Goal: Task Accomplishment & Management: Manage account settings

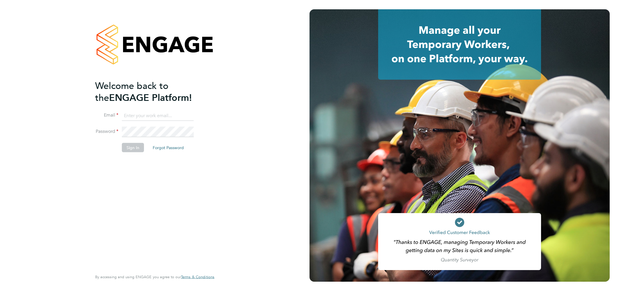
click at [131, 117] on input at bounding box center [158, 115] width 72 height 10
type input "csi.admin@uk.g4s.com"
click at [133, 147] on button "Sign In" at bounding box center [133, 147] width 22 height 9
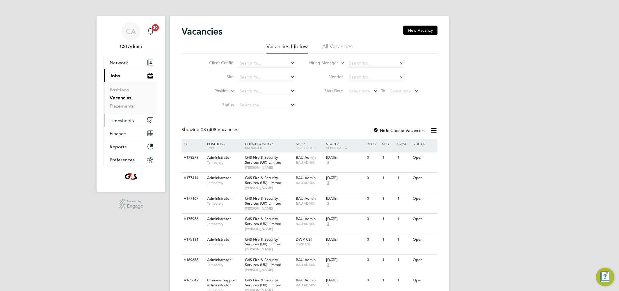
click at [123, 121] on span "Timesheets" at bounding box center [122, 121] width 24 height 6
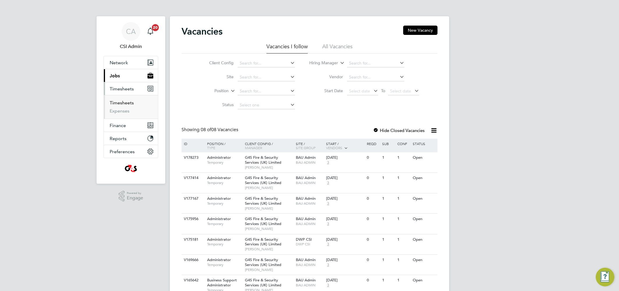
click at [127, 104] on link "Timesheets" at bounding box center [122, 103] width 24 height 6
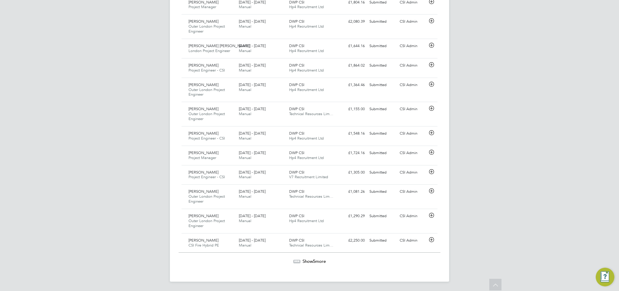
click at [312, 257] on div "Show 5 more" at bounding box center [310, 257] width 262 height 14
click at [312, 258] on div "Show 5 more" at bounding box center [310, 257] width 262 height 14
click at [314, 262] on span "5" at bounding box center [314, 262] width 2 height 6
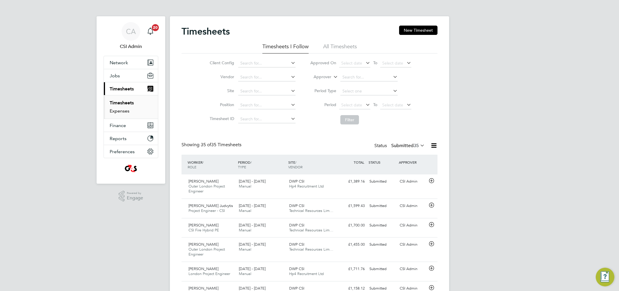
click at [127, 110] on link "Expenses" at bounding box center [120, 111] width 20 height 6
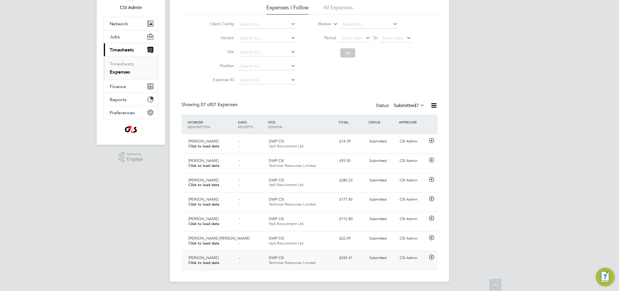
click at [300, 256] on div "DWP CSI Technical Resources Limited" at bounding box center [301, 260] width 70 height 15
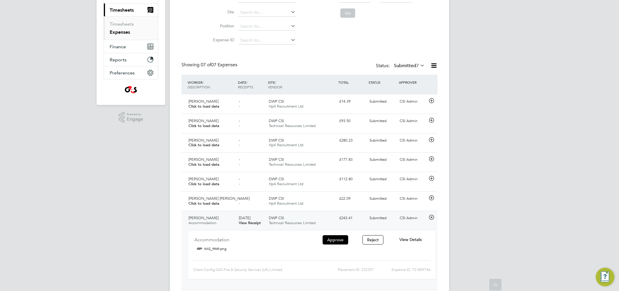
click at [430, 215] on icon at bounding box center [431, 217] width 7 height 5
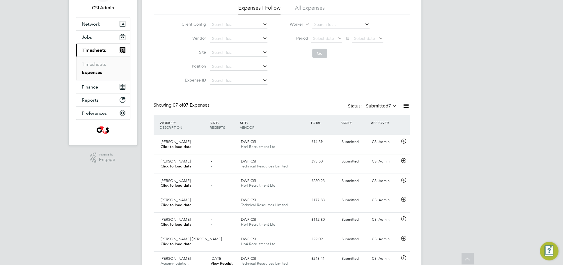
click at [139, 169] on div "CA CSI Admin Notifications 20 Applications: Network Team Members Businesses Sit…" at bounding box center [281, 126] width 563 height 330
click at [404, 140] on icon at bounding box center [403, 141] width 7 height 5
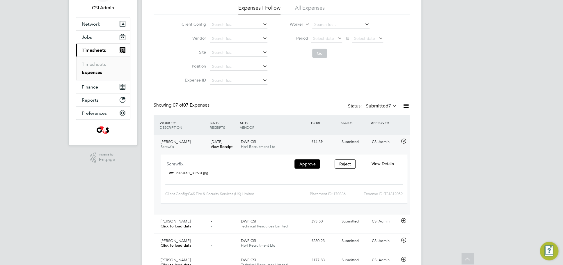
click at [386, 161] on span "View Details" at bounding box center [382, 163] width 22 height 5
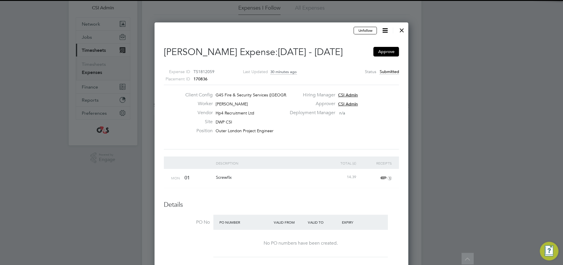
click at [384, 162] on div "Receipts" at bounding box center [375, 162] width 36 height 13
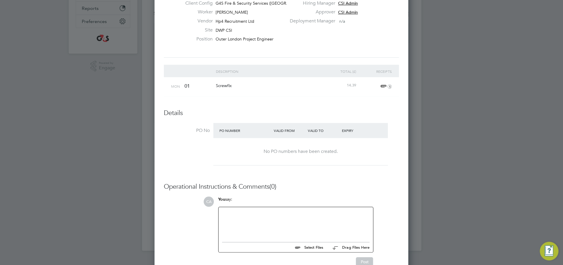
click at [382, 84] on span "1" at bounding box center [385, 86] width 13 height 7
click at [314, 112] on link "20250901_082531.jpg" at bounding box center [311, 113] width 42 height 9
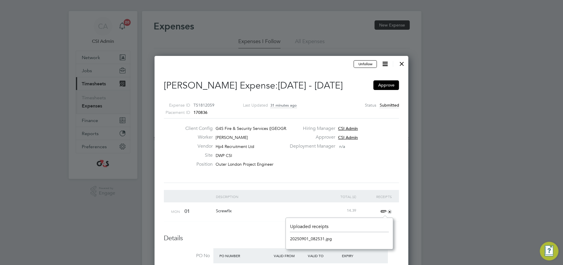
drag, startPoint x: 401, startPoint y: 64, endPoint x: 396, endPoint y: 64, distance: 5.0
click at [402, 64] on div at bounding box center [401, 62] width 10 height 10
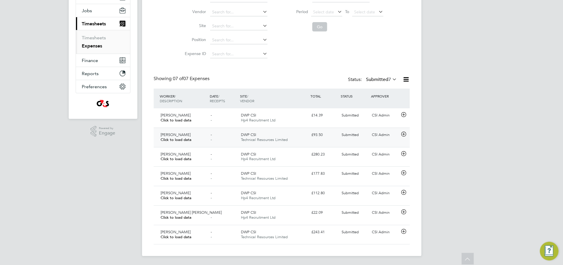
click at [403, 133] on icon at bounding box center [403, 134] width 7 height 5
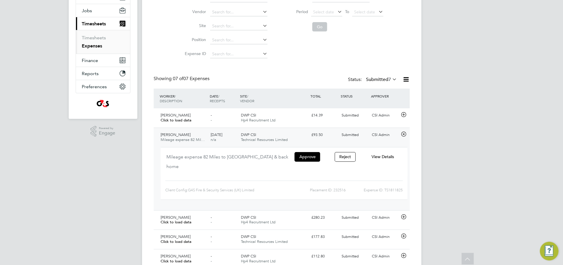
click at [384, 156] on span "View Details" at bounding box center [382, 156] width 22 height 5
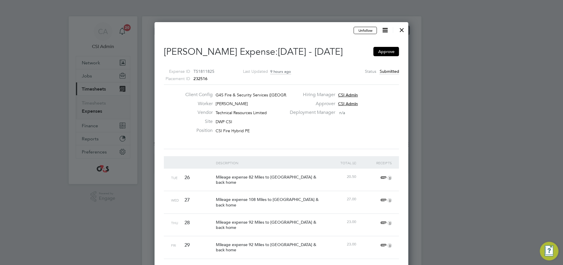
click at [401, 29] on div at bounding box center [401, 28] width 10 height 10
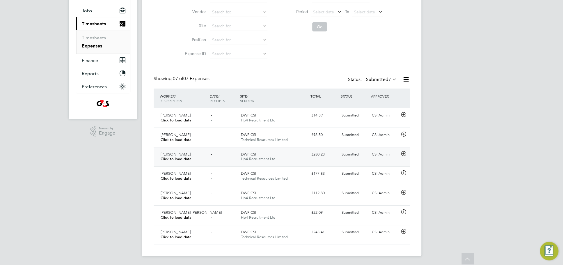
click at [402, 152] on icon at bounding box center [403, 153] width 7 height 5
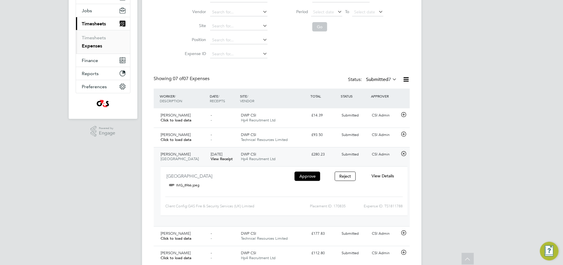
click at [384, 175] on span "View Details" at bounding box center [382, 175] width 22 height 5
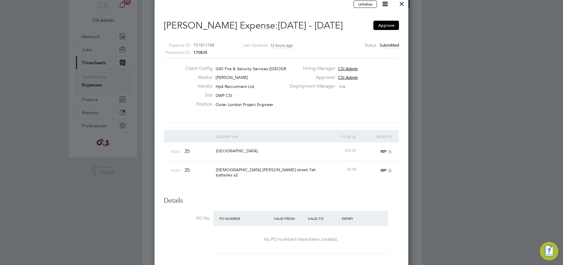
click at [383, 150] on span "1" at bounding box center [385, 151] width 13 height 7
click at [300, 177] on link "IMG_8966.jpeg" at bounding box center [304, 178] width 29 height 9
click at [233, 196] on h3 "Details" at bounding box center [281, 200] width 235 height 8
click at [383, 169] on span "1" at bounding box center [385, 170] width 13 height 7
click at [301, 198] on link "IMG_8967.png" at bounding box center [304, 197] width 28 height 9
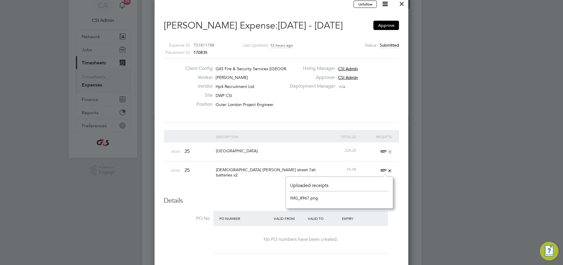
click at [402, 4] on div at bounding box center [401, 2] width 10 height 10
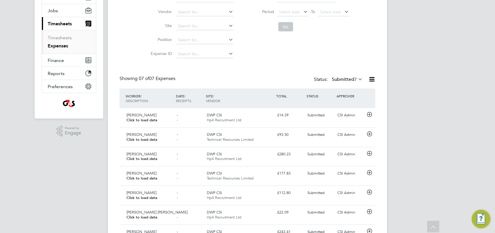
scroll to position [97, 0]
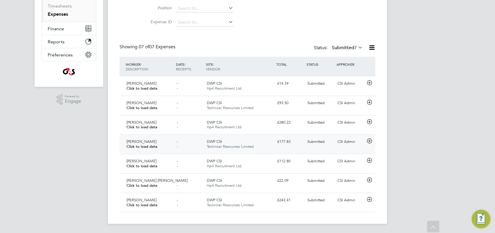
click at [369, 140] on icon at bounding box center [369, 141] width 7 height 5
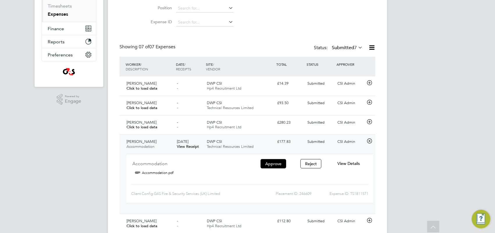
click at [345, 162] on span "View Details" at bounding box center [348, 163] width 22 height 5
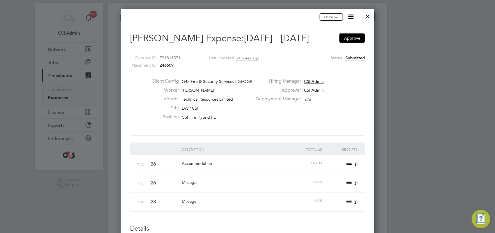
scroll to position [88, 0]
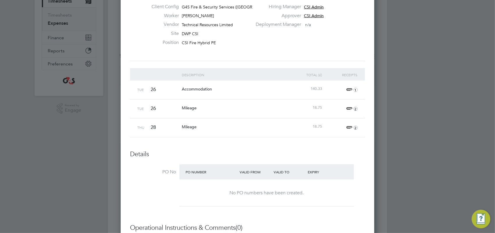
click at [349, 88] on span "1" at bounding box center [351, 89] width 13 height 7
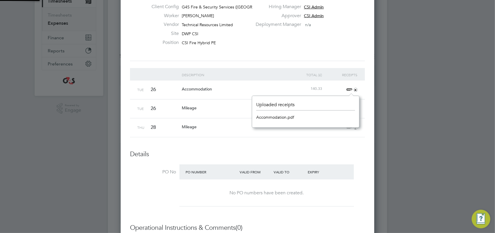
scroll to position [31, 107]
click at [283, 116] on link "Accommodation.pdf" at bounding box center [275, 117] width 38 height 9
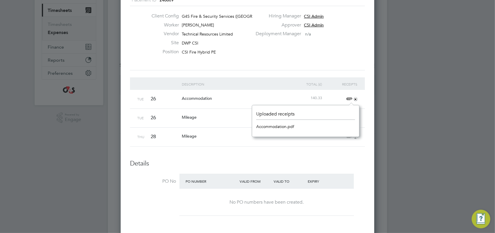
scroll to position [92, 0]
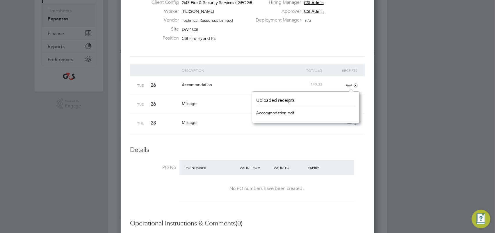
click at [280, 112] on link "Accommodation.pdf" at bounding box center [275, 112] width 38 height 9
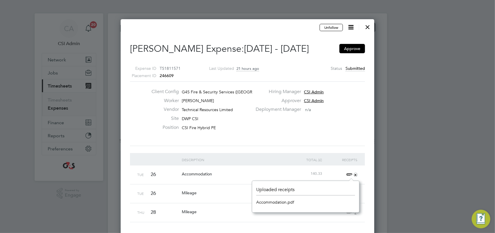
scroll to position [0, 0]
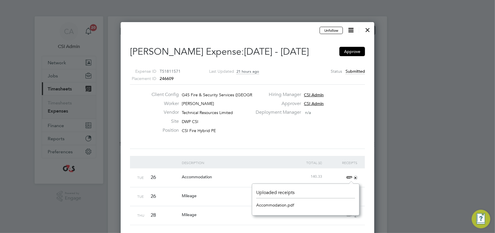
click at [368, 28] on div at bounding box center [367, 28] width 10 height 10
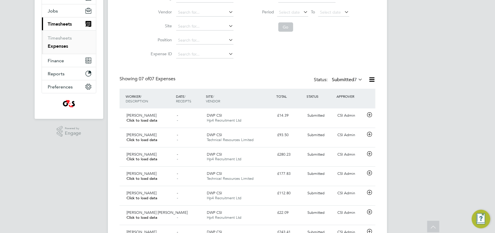
scroll to position [97, 0]
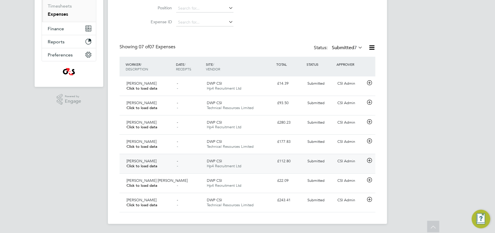
click at [369, 159] on icon at bounding box center [369, 160] width 7 height 5
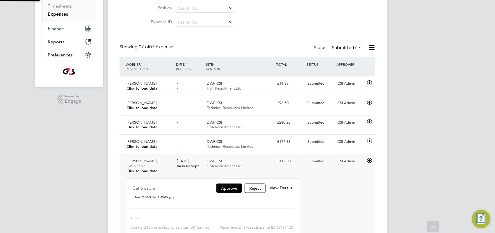
scroll to position [3, 3]
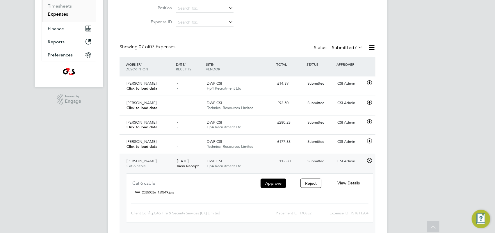
click at [344, 183] on span "View Details" at bounding box center [348, 182] width 22 height 5
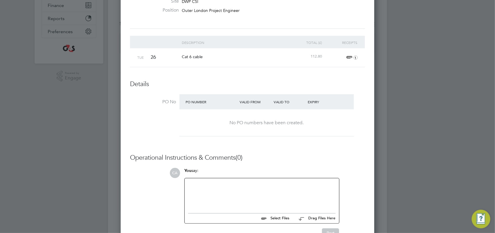
scroll to position [81, 0]
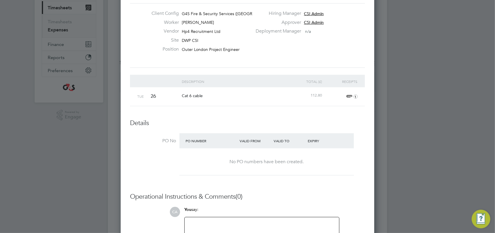
click at [350, 96] on span "1" at bounding box center [351, 96] width 13 height 7
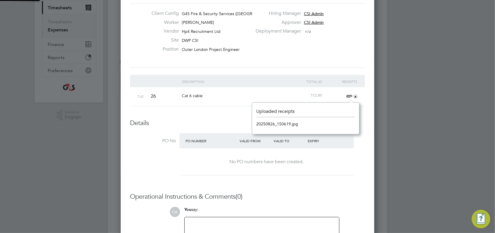
scroll to position [31, 107]
click at [275, 121] on link "20250826_150619.jpg" at bounding box center [277, 124] width 42 height 9
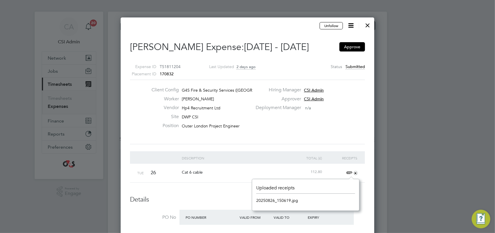
scroll to position [0, 0]
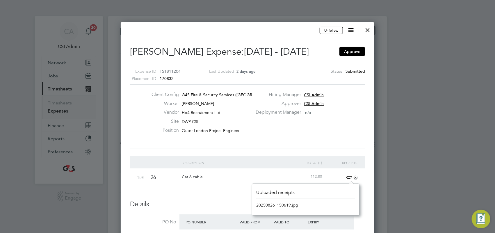
drag, startPoint x: 367, startPoint y: 28, endPoint x: 336, endPoint y: 63, distance: 46.8
click at [367, 28] on div at bounding box center [367, 28] width 10 height 10
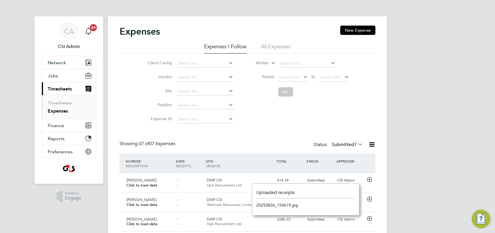
scroll to position [15, 70]
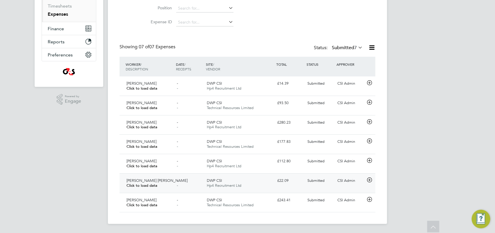
click at [369, 179] on icon at bounding box center [369, 180] width 7 height 5
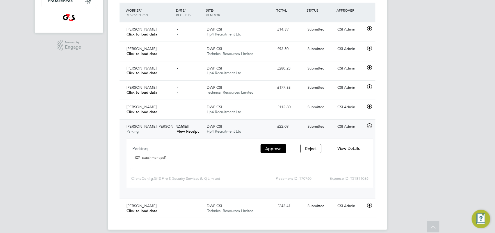
click at [352, 148] on span "View Details" at bounding box center [348, 148] width 22 height 5
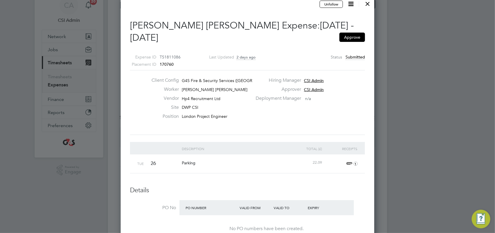
click at [348, 160] on span "1" at bounding box center [351, 163] width 13 height 7
click at [276, 180] on link "attachment.pdf" at bounding box center [270, 178] width 28 height 9
click at [366, 4] on div at bounding box center [367, 2] width 10 height 10
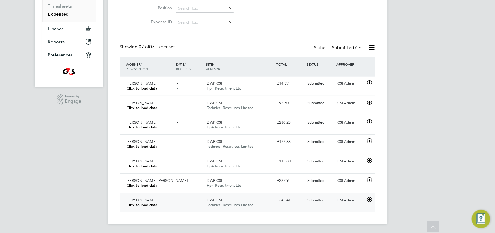
click at [370, 199] on icon at bounding box center [369, 199] width 7 height 5
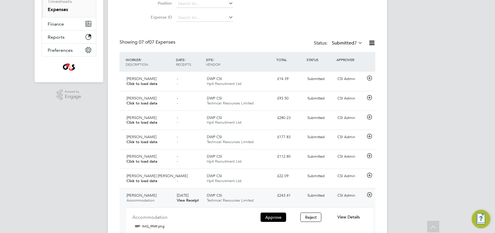
click at [346, 218] on span "View Details" at bounding box center [348, 216] width 22 height 5
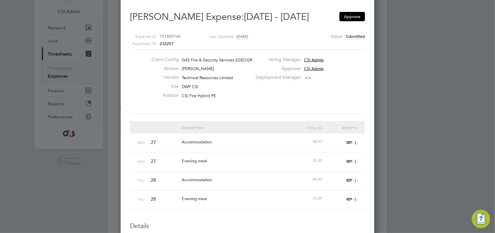
click at [349, 142] on span "1" at bounding box center [351, 142] width 13 height 7
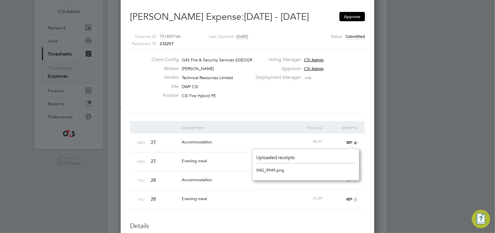
click at [271, 169] on link "IMG_9949.png" at bounding box center [270, 170] width 28 height 9
drag, startPoint x: 225, startPoint y: 163, endPoint x: 242, endPoint y: 162, distance: 16.6
click at [226, 163] on div "Evening meal" at bounding box center [233, 160] width 107 height 17
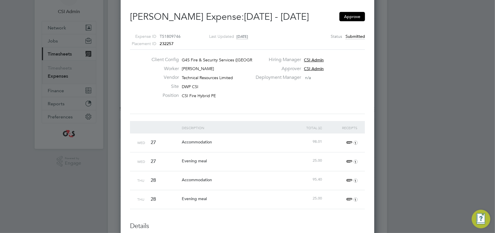
click at [350, 161] on span "1" at bounding box center [351, 161] width 13 height 7
click at [272, 187] on link "IMG_9956.png" at bounding box center [270, 189] width 28 height 9
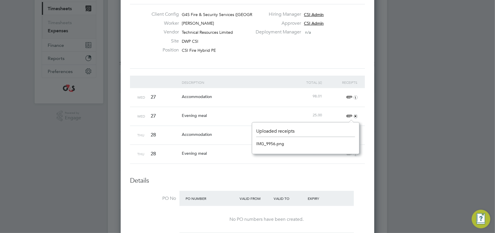
click at [227, 135] on div "Accommodation" at bounding box center [233, 134] width 107 height 17
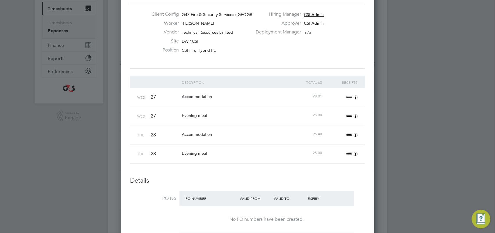
click at [348, 134] on span "1" at bounding box center [351, 135] width 13 height 7
click at [268, 162] on link "IMG_9954.png" at bounding box center [270, 162] width 28 height 9
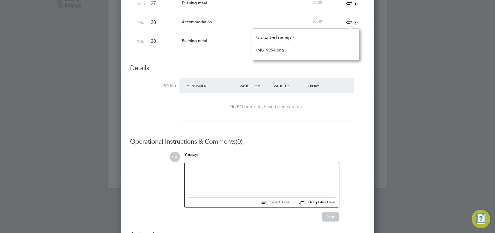
click at [226, 41] on div "Evening meal" at bounding box center [233, 40] width 107 height 17
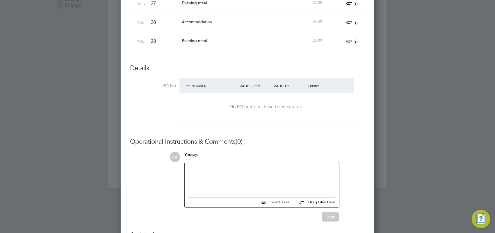
click at [349, 40] on span "1" at bounding box center [351, 41] width 13 height 7
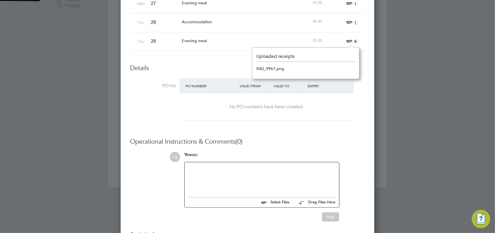
scroll to position [7, 13]
click at [271, 67] on link "IMG_9967.png" at bounding box center [270, 68] width 28 height 9
click at [137, 111] on li "PO No PO Number Valid From Valid To Expiry No PO numbers have been created." at bounding box center [247, 101] width 235 height 46
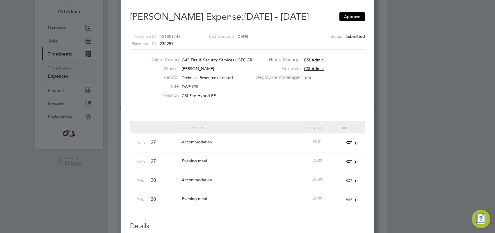
scroll to position [0, 0]
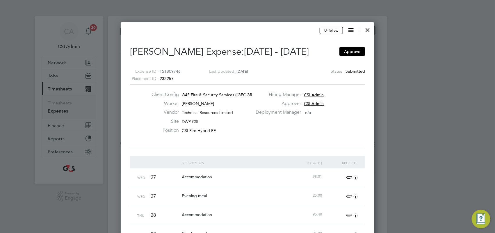
click at [368, 29] on div at bounding box center [367, 28] width 10 height 10
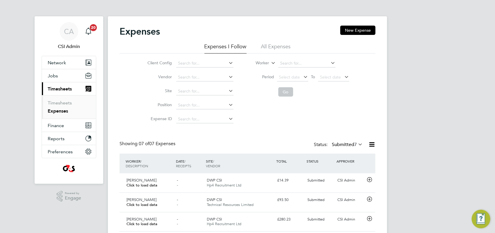
scroll to position [15, 51]
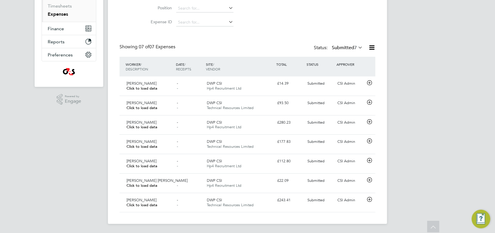
drag, startPoint x: 199, startPoint y: 30, endPoint x: 202, endPoint y: 30, distance: 3.2
click at [198, 30] on div "Expenses New Expense Expenses I Follow All Expenses Client Config Vendor Site P…" at bounding box center [248, 71] width 256 height 284
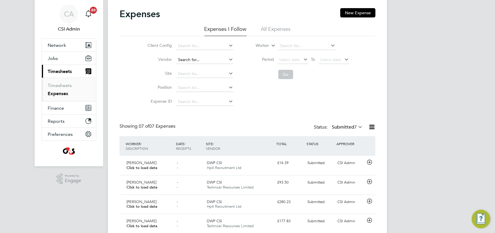
click at [190, 58] on input at bounding box center [204, 60] width 57 height 8
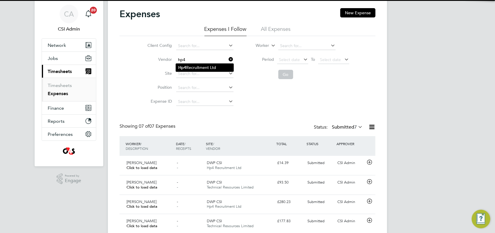
click at [186, 67] on b "Hp4" at bounding box center [182, 67] width 8 height 5
type input "Hp4 Recruitment Ltd"
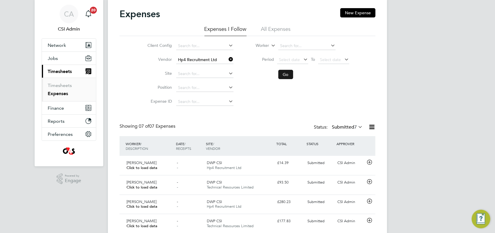
click at [282, 77] on button "Go" at bounding box center [285, 74] width 15 height 9
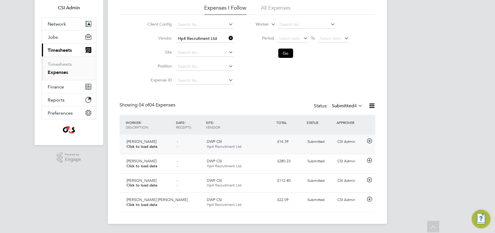
click at [370, 139] on icon at bounding box center [369, 141] width 7 height 5
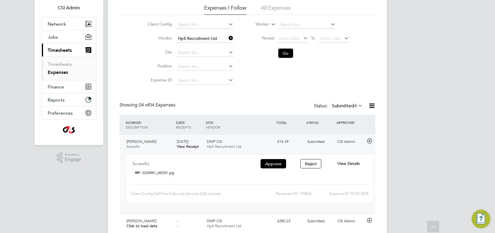
click at [349, 163] on span "View Details" at bounding box center [348, 163] width 22 height 5
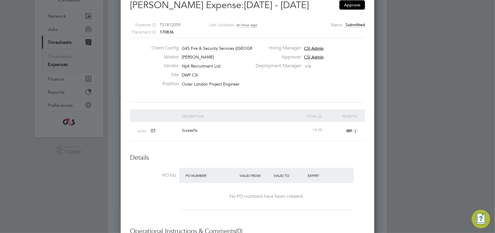
click at [350, 129] on span "1" at bounding box center [351, 131] width 13 height 7
click at [264, 125] on div "Screwfix" at bounding box center [233, 130] width 107 height 17
click at [348, 130] on span "1" at bounding box center [351, 131] width 13 height 7
click at [284, 157] on link "20250901_082531.jpg" at bounding box center [277, 158] width 42 height 9
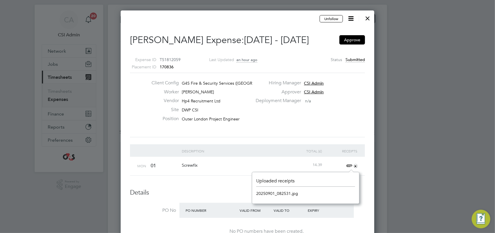
scroll to position [10, 0]
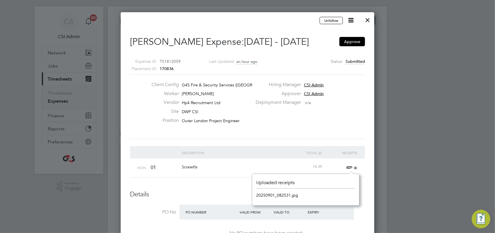
drag, startPoint x: 349, startPoint y: 18, endPoint x: 349, endPoint y: 22, distance: 4.1
click at [350, 18] on icon at bounding box center [350, 20] width 7 height 7
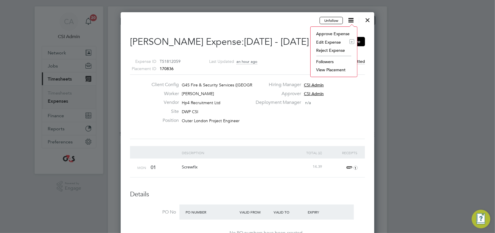
click at [329, 39] on li "Edit Expense e" at bounding box center [333, 42] width 41 height 8
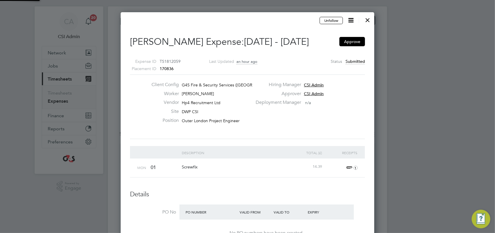
type input "CSI Admin"
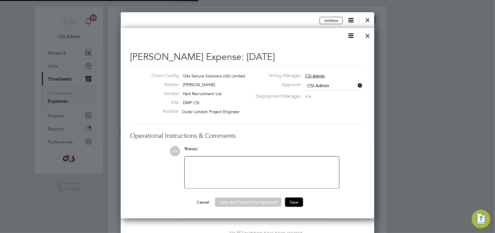
scroll to position [9, 106]
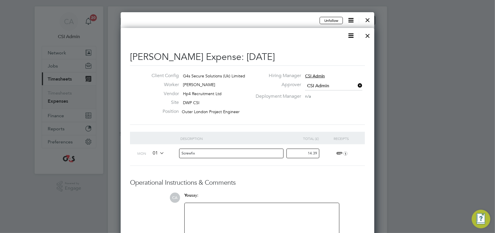
click at [215, 204] on div at bounding box center [262, 219] width 154 height 32
drag, startPoint x: 243, startPoint y: 212, endPoint x: 249, endPoint y: 212, distance: 6.4
click at [243, 213] on div at bounding box center [261, 218] width 147 height 25
copy div "Expenses must be submitted exclusive of VAT."
click at [369, 34] on div at bounding box center [367, 34] width 10 height 10
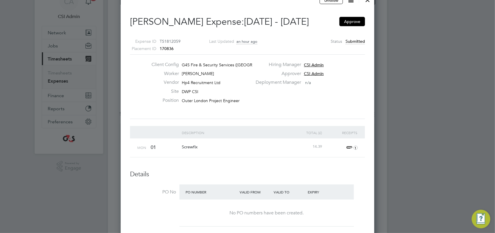
scroll to position [0, 0]
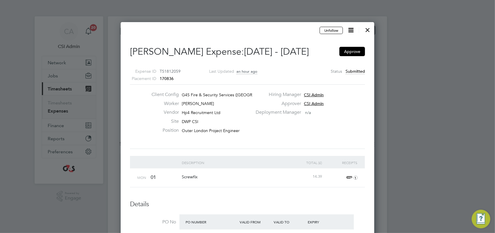
click at [368, 29] on div at bounding box center [367, 28] width 10 height 10
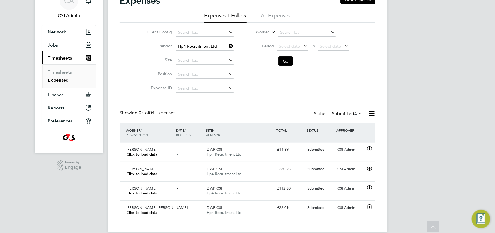
scroll to position [39, 0]
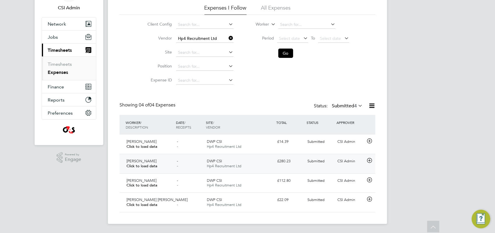
click at [369, 160] on icon at bounding box center [369, 160] width 7 height 5
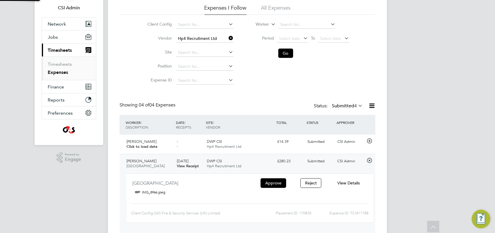
scroll to position [10, 105]
click at [357, 183] on span "View Details" at bounding box center [348, 182] width 22 height 5
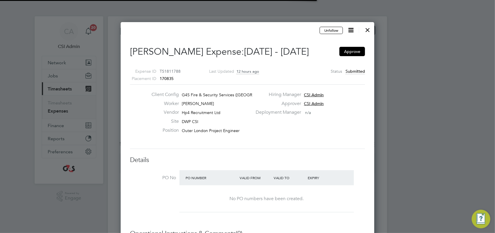
scroll to position [3, 3]
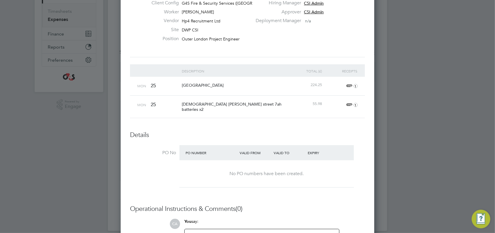
click at [348, 83] on span "1" at bounding box center [351, 86] width 13 height 7
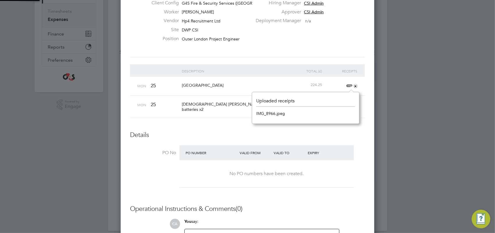
scroll to position [7, 13]
click at [274, 112] on link "IMG_8966.jpeg" at bounding box center [270, 113] width 29 height 9
click at [200, 125] on li "Description Total (£) Receipts Mon [GEOGRAPHIC_DATA] 224.25 + Mon [STREET_ADDRE…" at bounding box center [247, 97] width 235 height 67
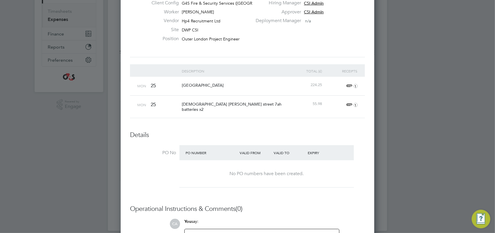
click at [347, 104] on span "1" at bounding box center [351, 104] width 13 height 7
click at [275, 128] on link "IMG_8967.png" at bounding box center [270, 132] width 28 height 9
click at [216, 134] on h3 "Details" at bounding box center [247, 135] width 235 height 8
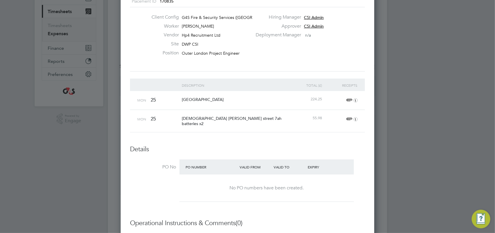
scroll to position [0, 0]
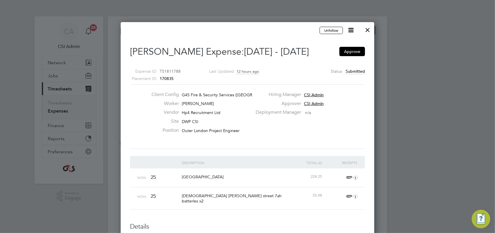
click at [368, 29] on div at bounding box center [367, 28] width 10 height 10
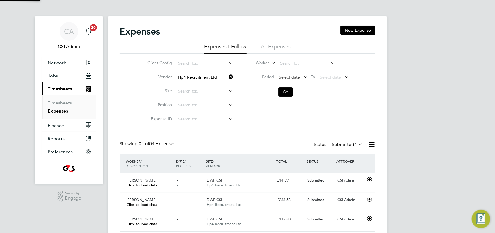
scroll to position [15, 51]
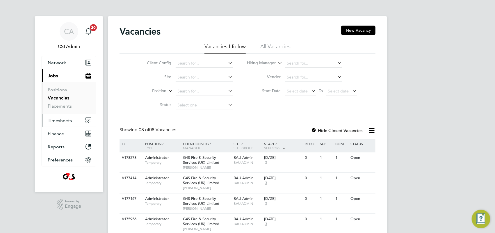
click at [57, 120] on span "Timesheets" at bounding box center [60, 121] width 24 height 6
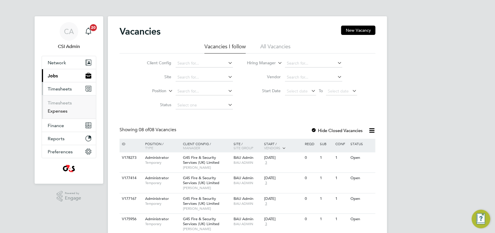
click at [59, 112] on link "Expenses" at bounding box center [58, 111] width 20 height 6
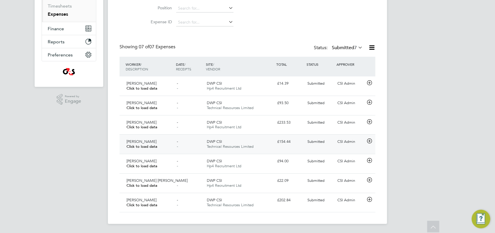
click at [368, 142] on icon at bounding box center [369, 141] width 7 height 5
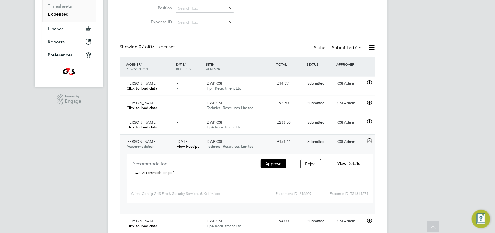
click at [348, 165] on span "View Details" at bounding box center [348, 163] width 22 height 5
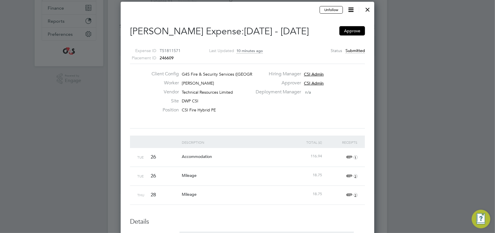
click at [348, 155] on span "1" at bounding box center [351, 157] width 13 height 7
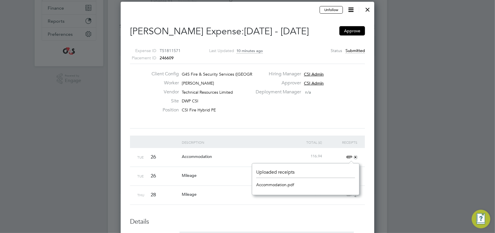
click at [282, 182] on link "Accommodation.pdf" at bounding box center [275, 184] width 38 height 9
